Goal: Task Accomplishment & Management: Manage account settings

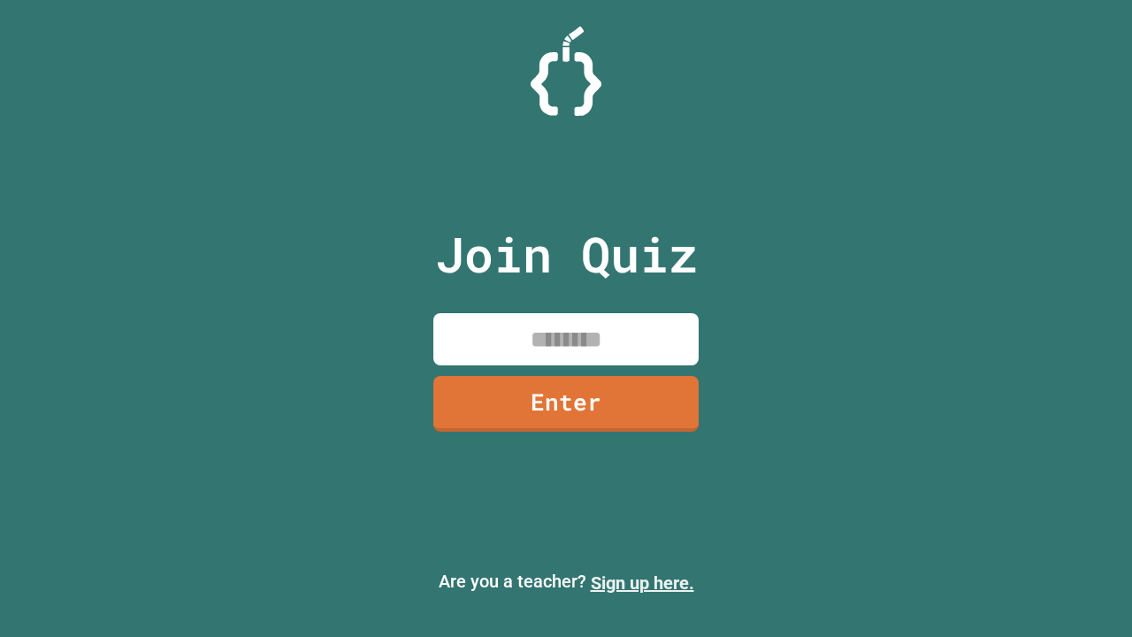
click at [642, 583] on link "Sign up here." at bounding box center [643, 582] width 104 height 21
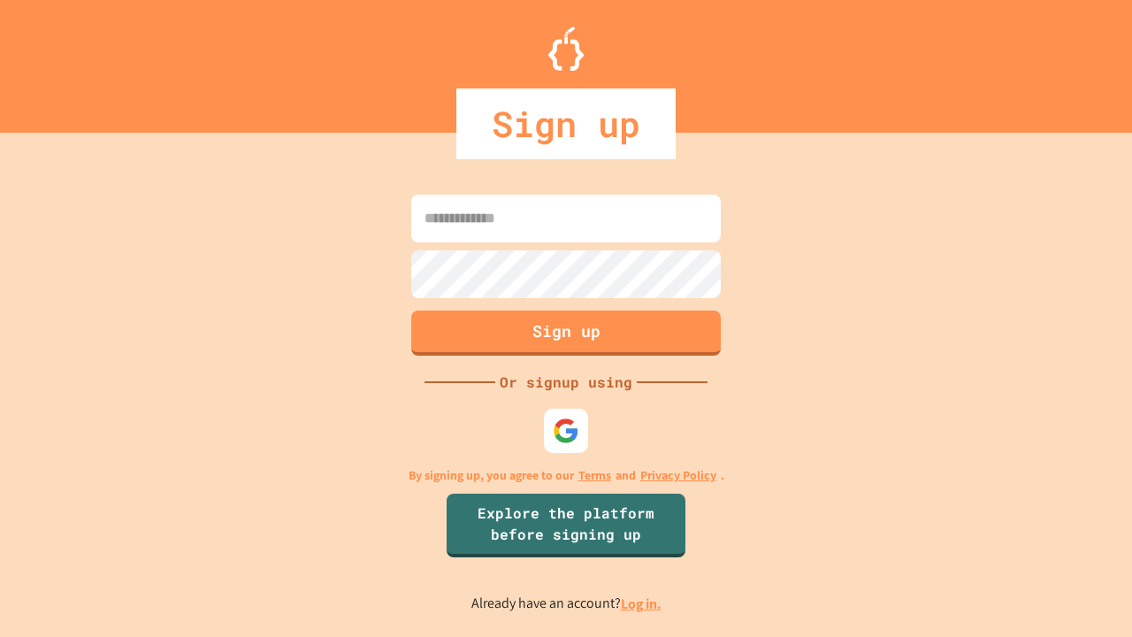
click at [642, 603] on link "Log in." at bounding box center [641, 603] width 41 height 19
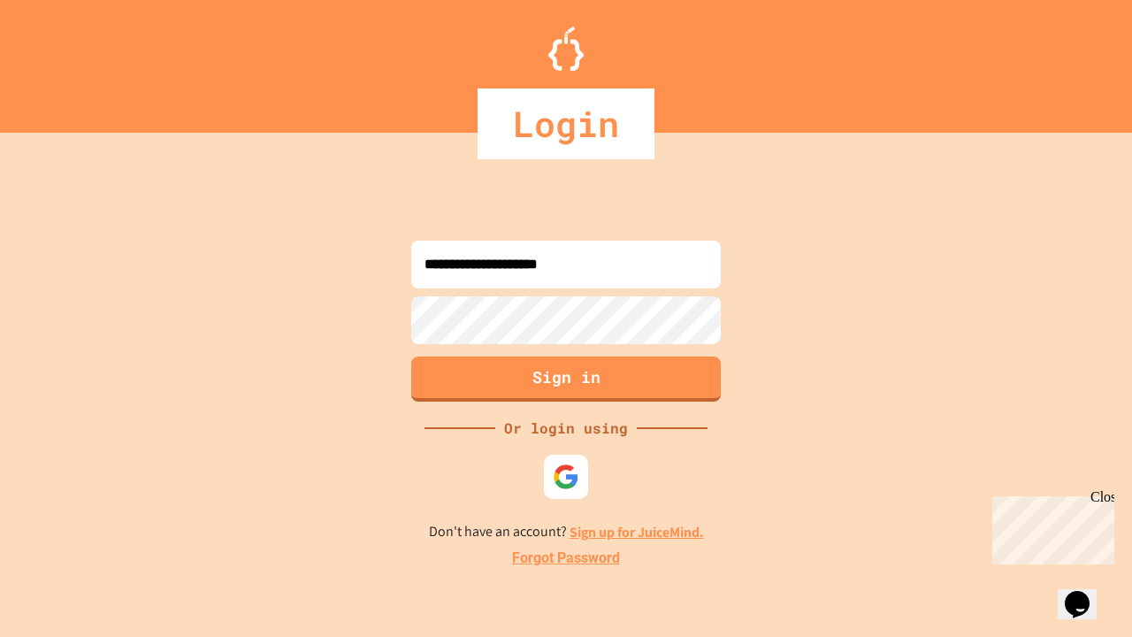
type input "**********"
